Goal: Information Seeking & Learning: Learn about a topic

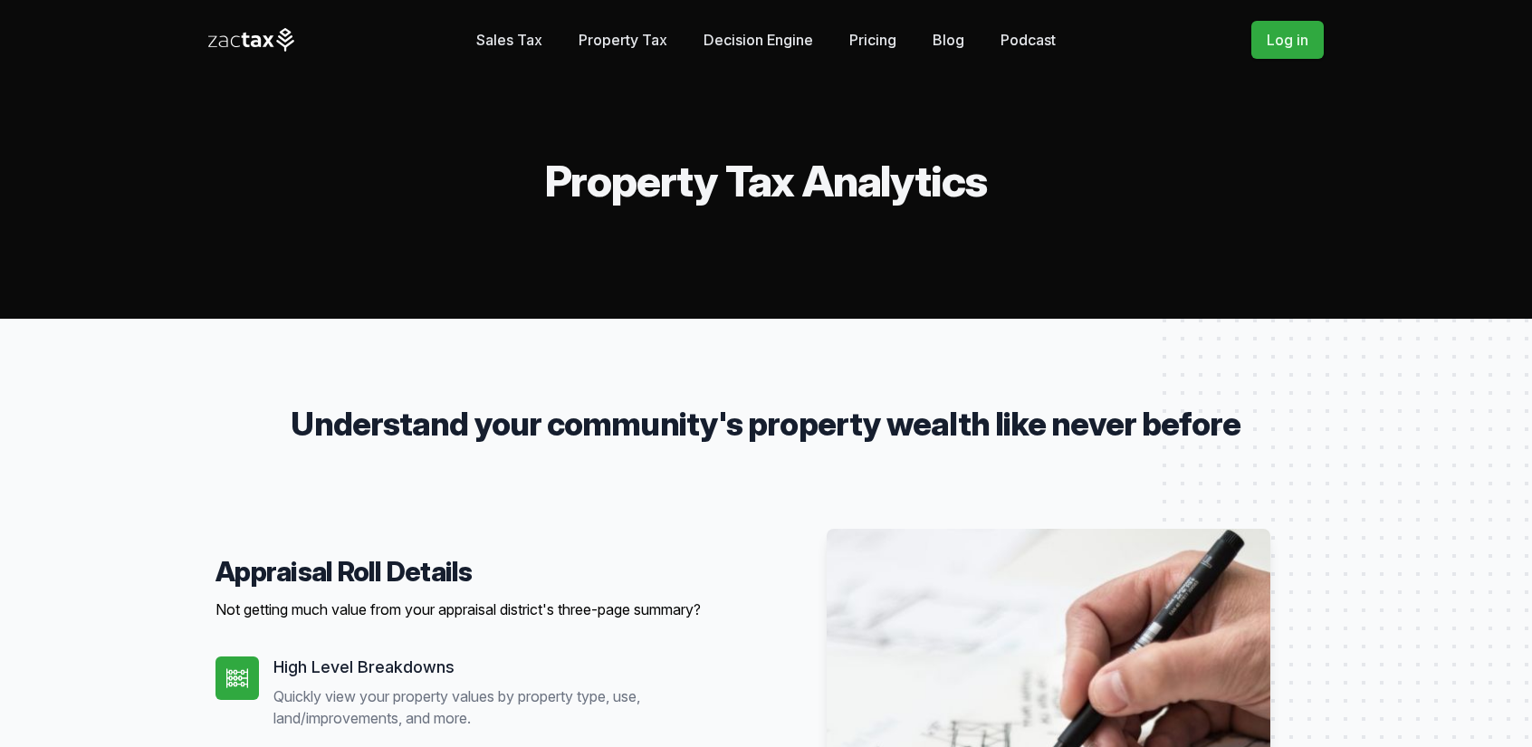
click at [522, 44] on link "Sales Tax" at bounding box center [509, 40] width 66 height 36
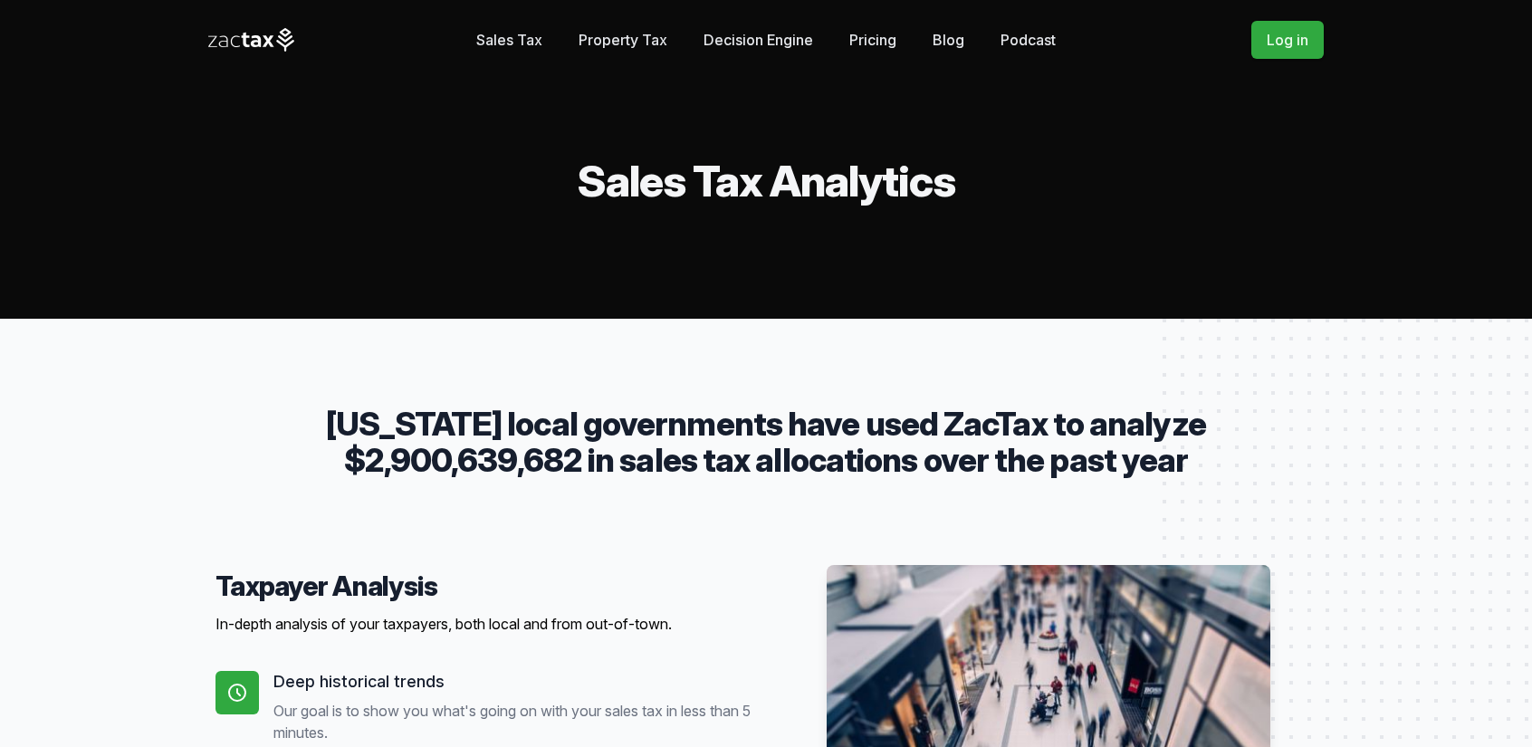
click at [760, 39] on link "Decision Engine" at bounding box center [758, 40] width 110 height 36
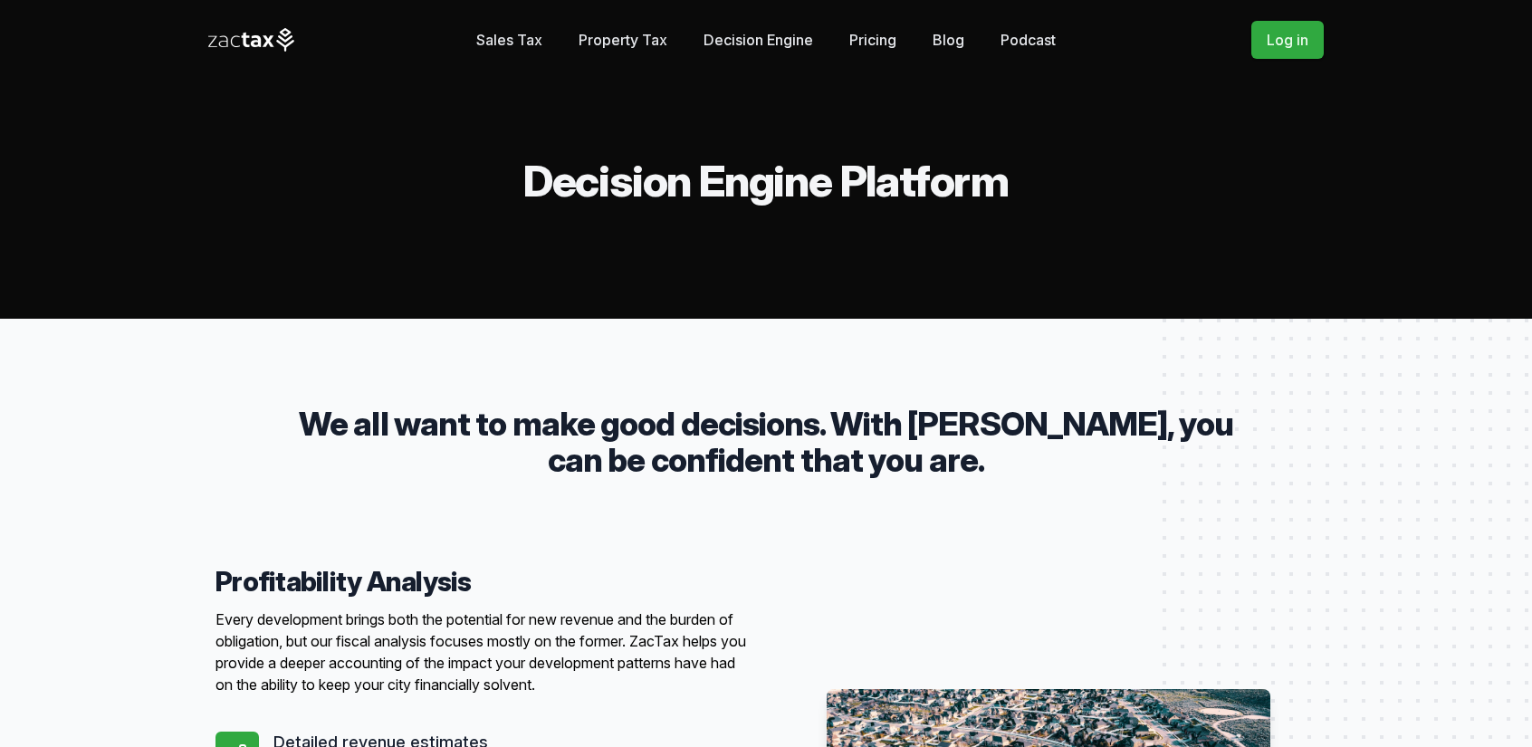
click at [951, 35] on link "Blog" at bounding box center [948, 40] width 32 height 36
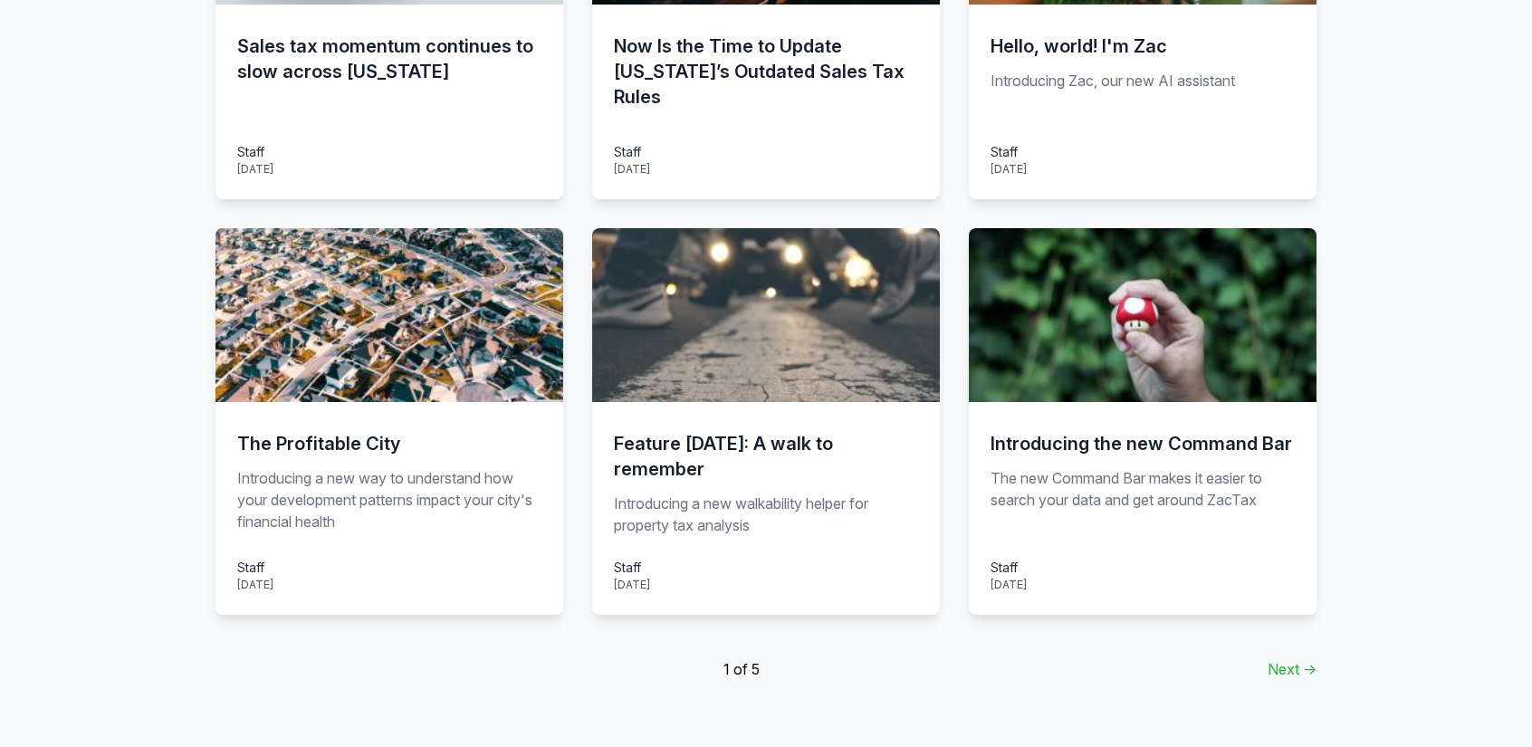
scroll to position [1098, 0]
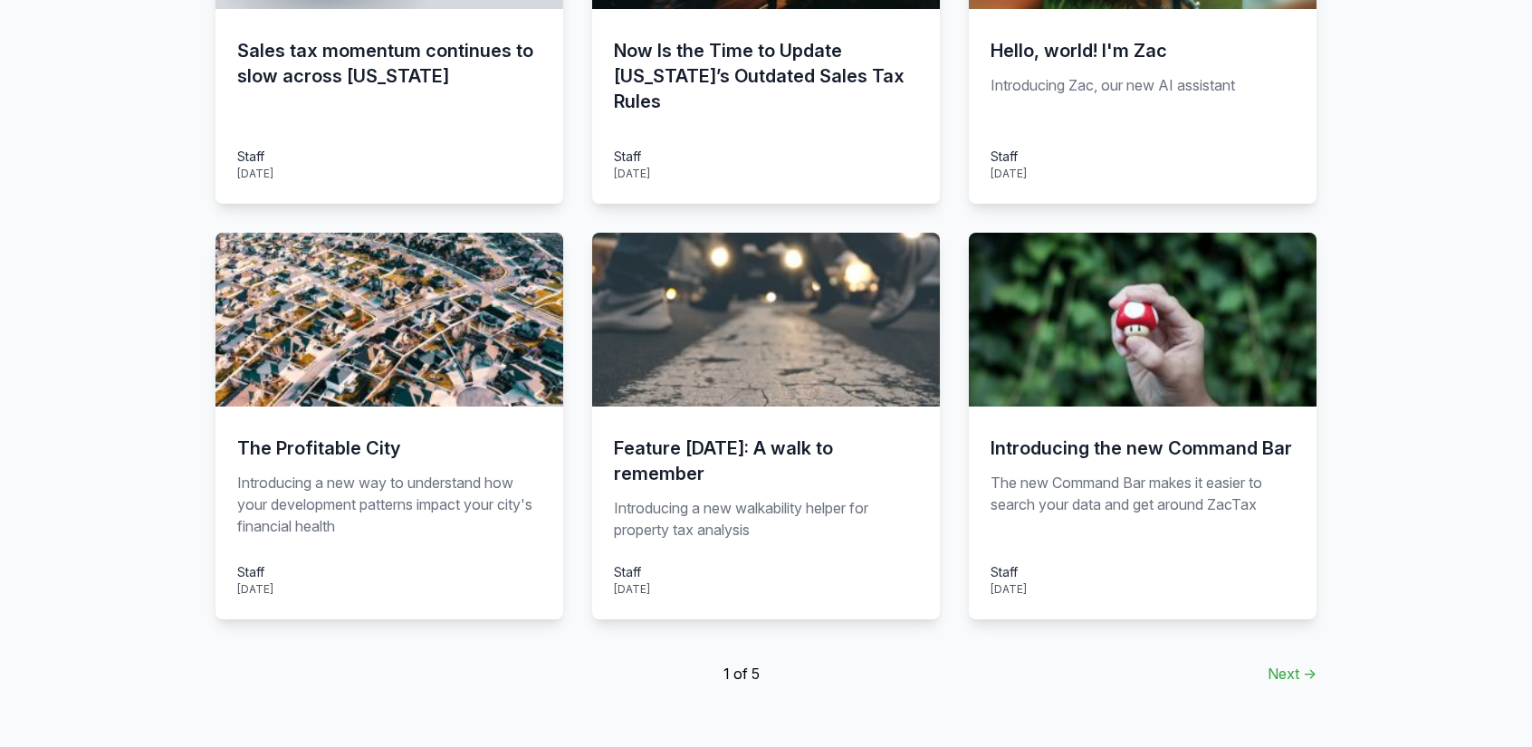
click at [406, 386] on img at bounding box center [389, 320] width 348 height 174
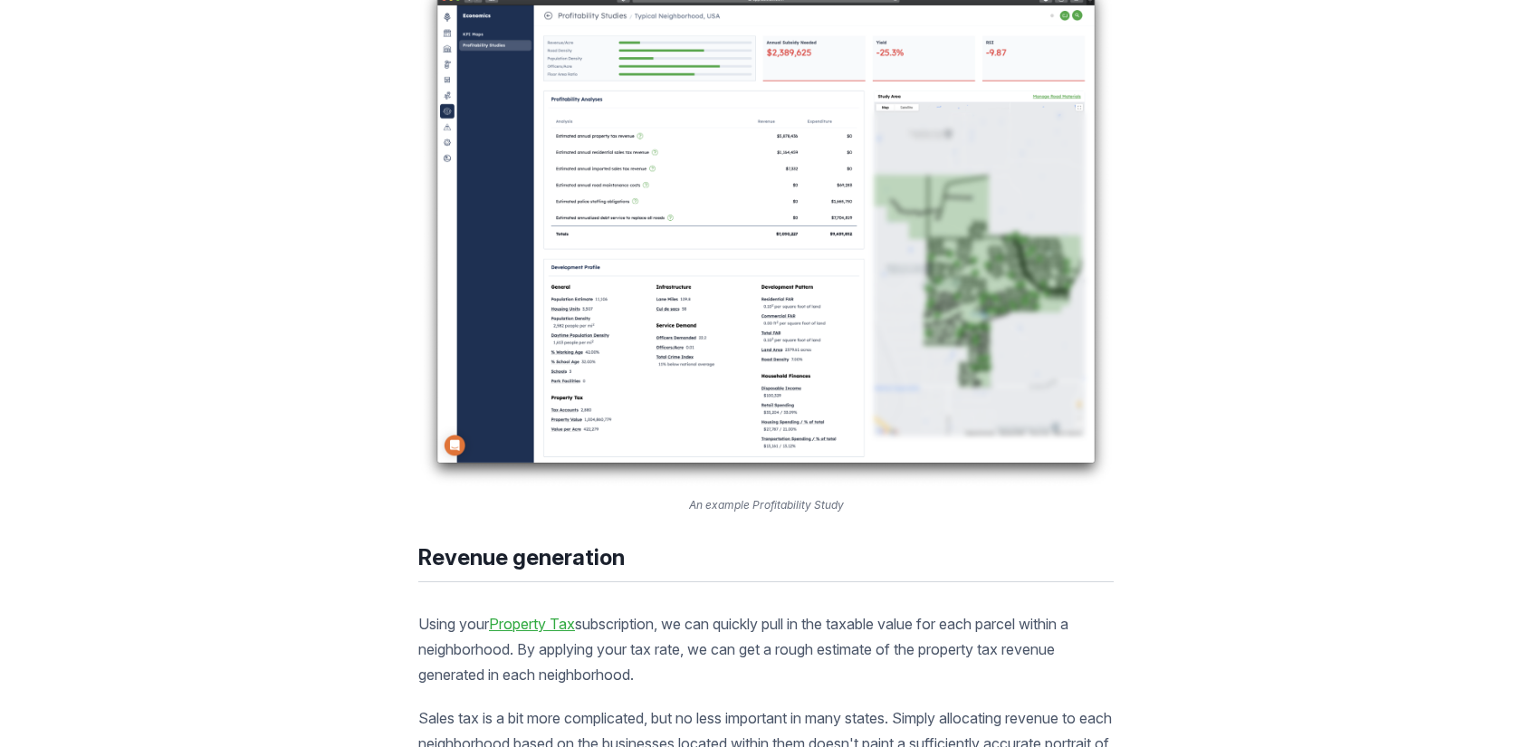
scroll to position [1811, 0]
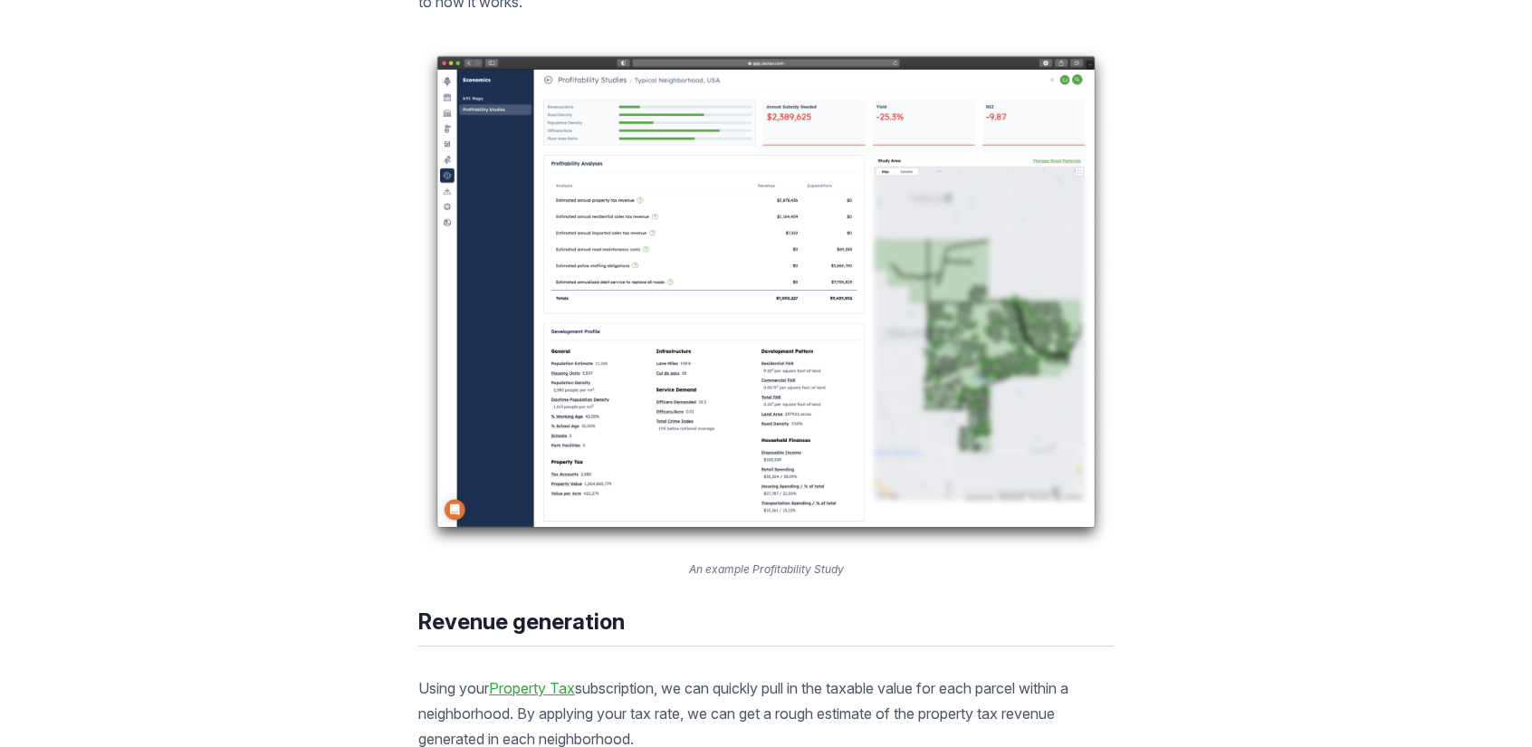
click at [614, 262] on img at bounding box center [765, 297] width 695 height 509
